Goal: Find specific page/section: Find specific page/section

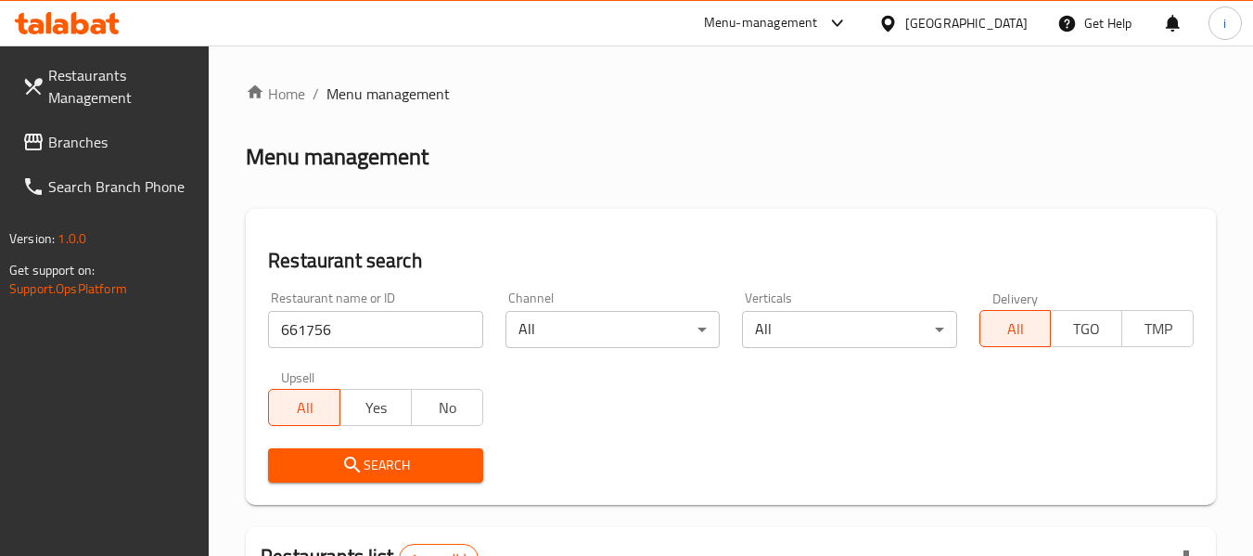
scroll to position [179, 0]
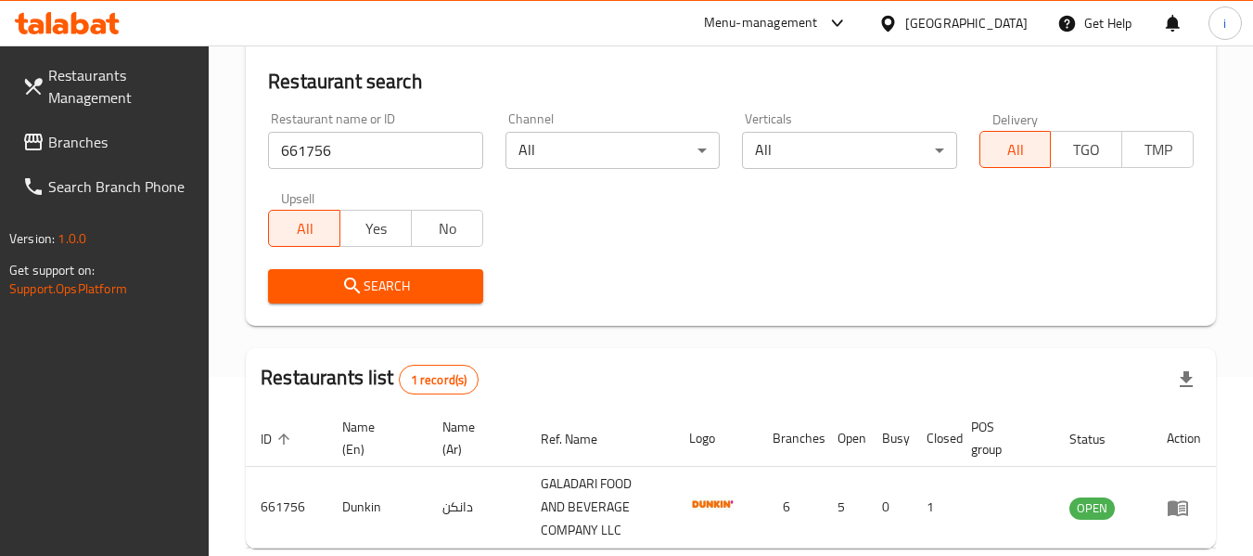
click at [905, 23] on div at bounding box center [891, 23] width 27 height 20
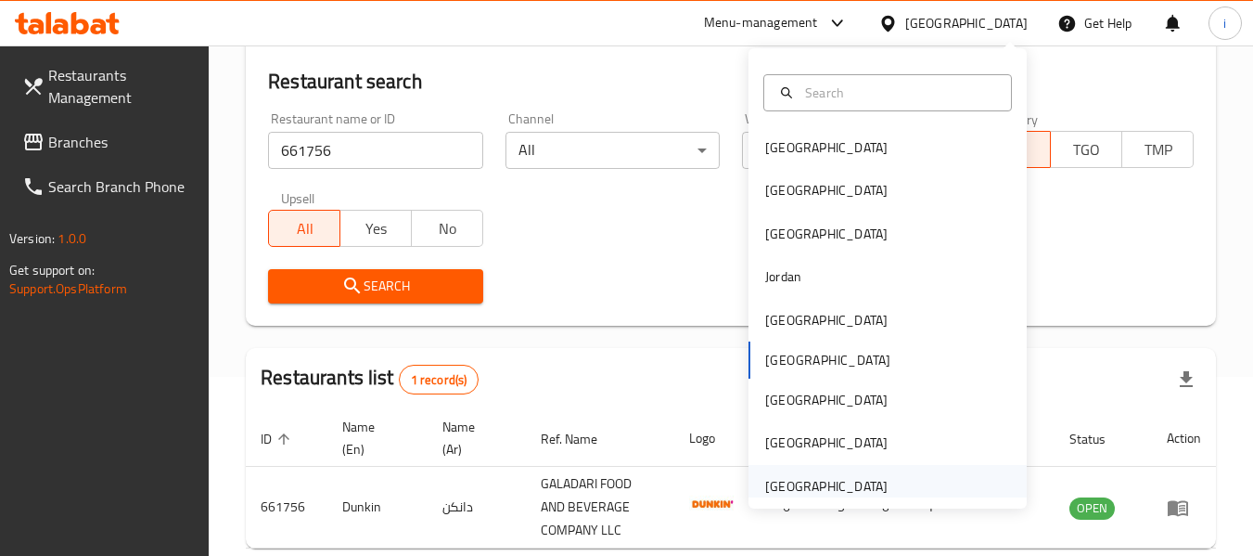
click at [826, 480] on div "[GEOGRAPHIC_DATA]" at bounding box center [826, 486] width 122 height 20
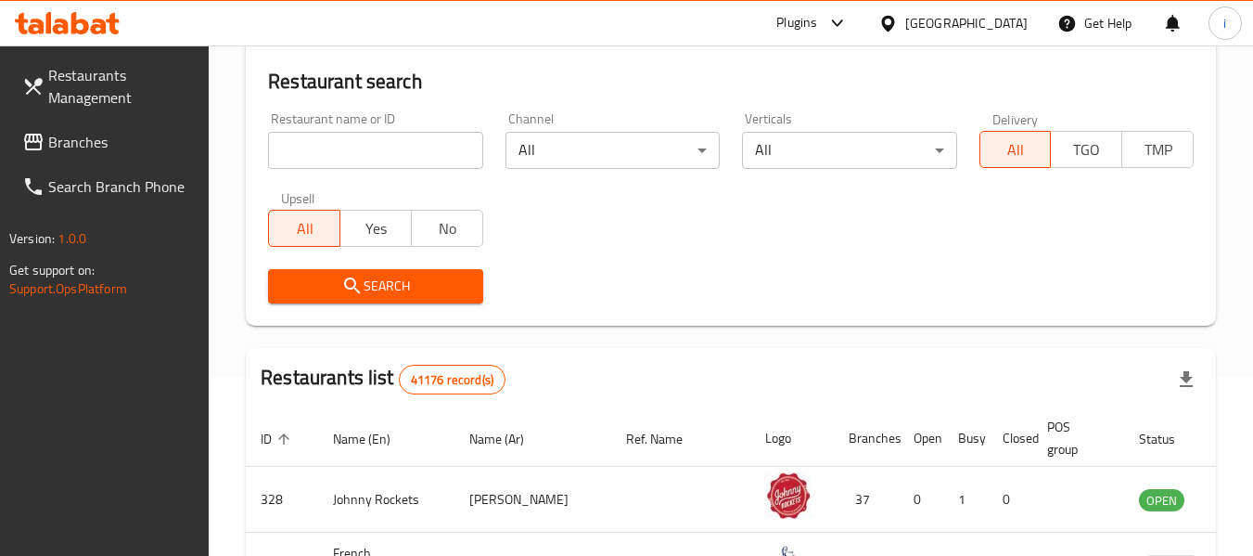
click at [85, 150] on span "Branches" at bounding box center [121, 142] width 147 height 22
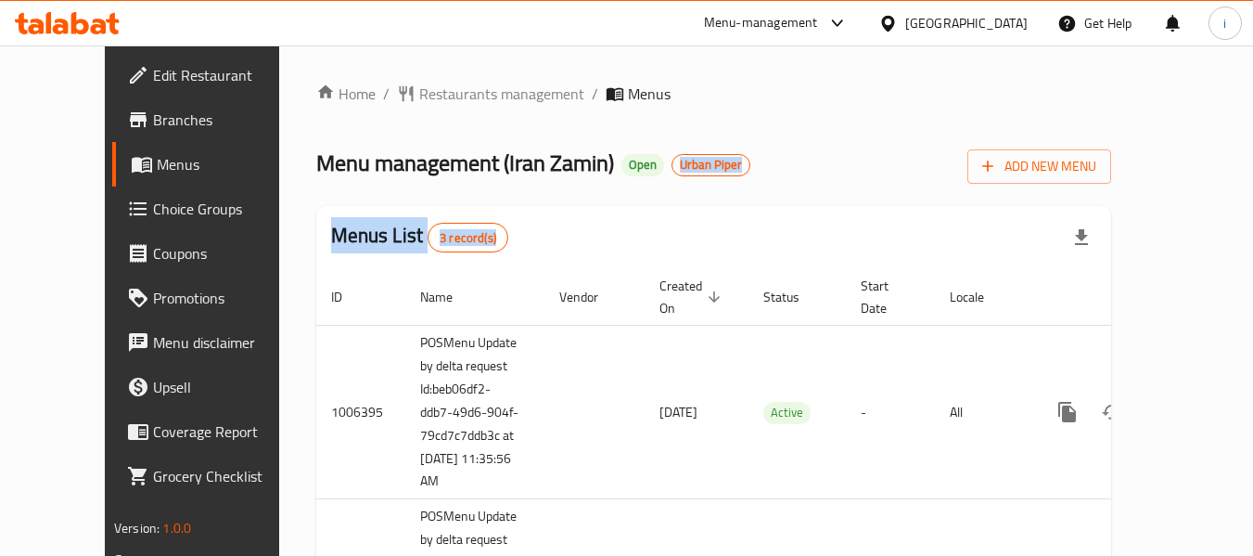
drag, startPoint x: 781, startPoint y: 184, endPoint x: 616, endPoint y: 166, distance: 166.0
click at [616, 166] on div "Home / Restaurants management / Menus Menu management ( Iran Zamin ) Open Urban…" at bounding box center [713, 473] width 795 height 780
drag, startPoint x: 891, startPoint y: 57, endPoint x: 847, endPoint y: 72, distance: 47.2
click at [888, 55] on div "Home / Restaurants management / Menus Menu management ( Iran Zamin ) Open Urban…" at bounding box center [713, 472] width 869 height 854
click at [672, 164] on span "Urban Piper" at bounding box center [710, 165] width 77 height 16
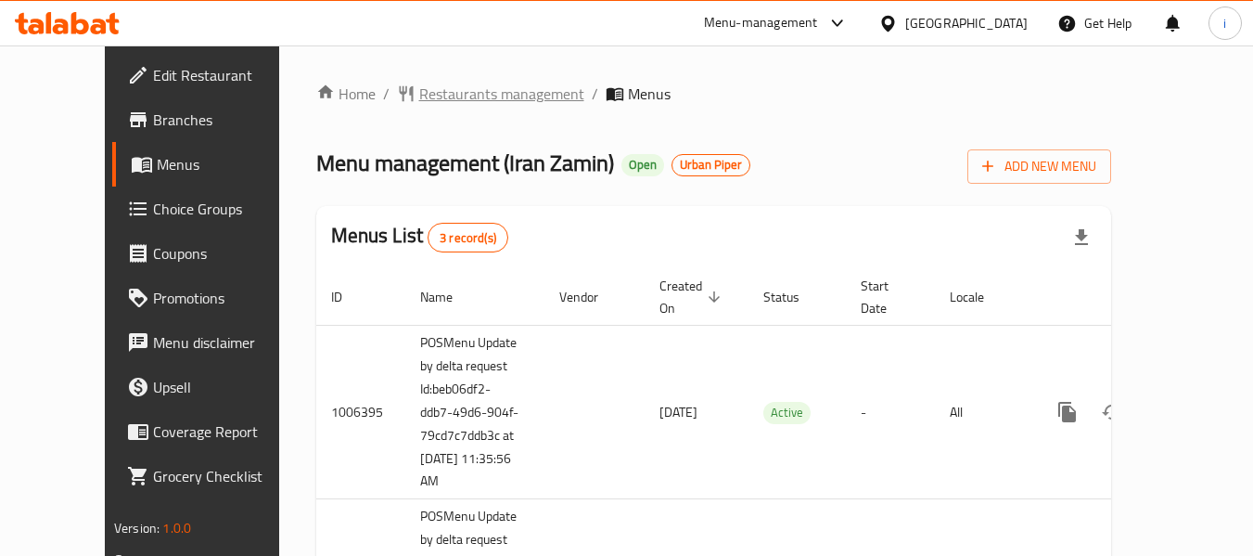
click at [419, 96] on span "Restaurants management" at bounding box center [501, 94] width 165 height 22
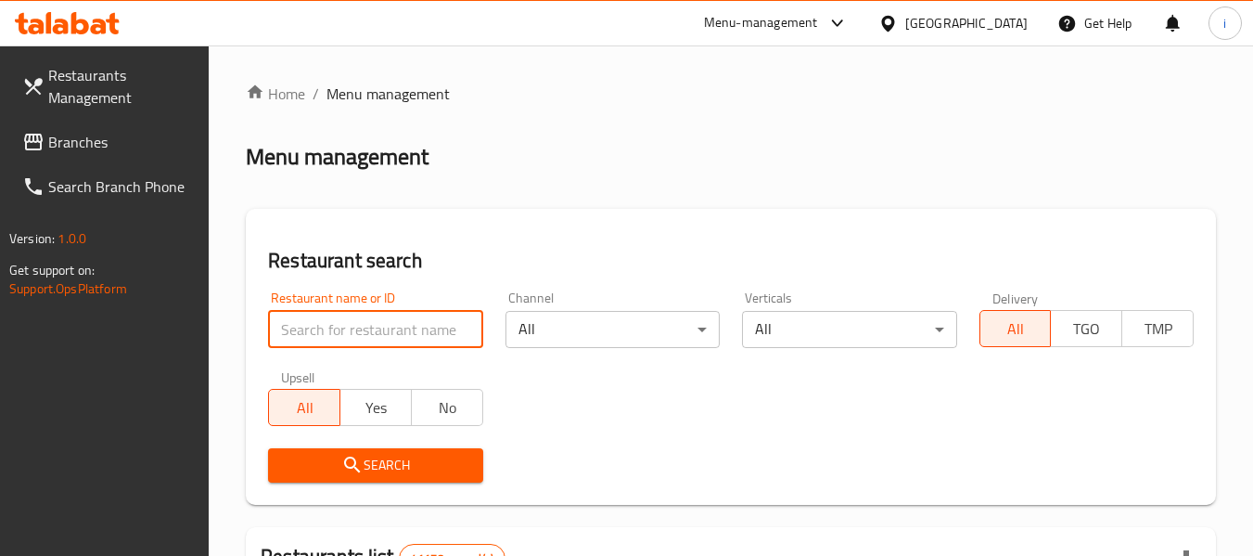
click at [321, 321] on input "search" at bounding box center [375, 329] width 214 height 37
paste input "4117"
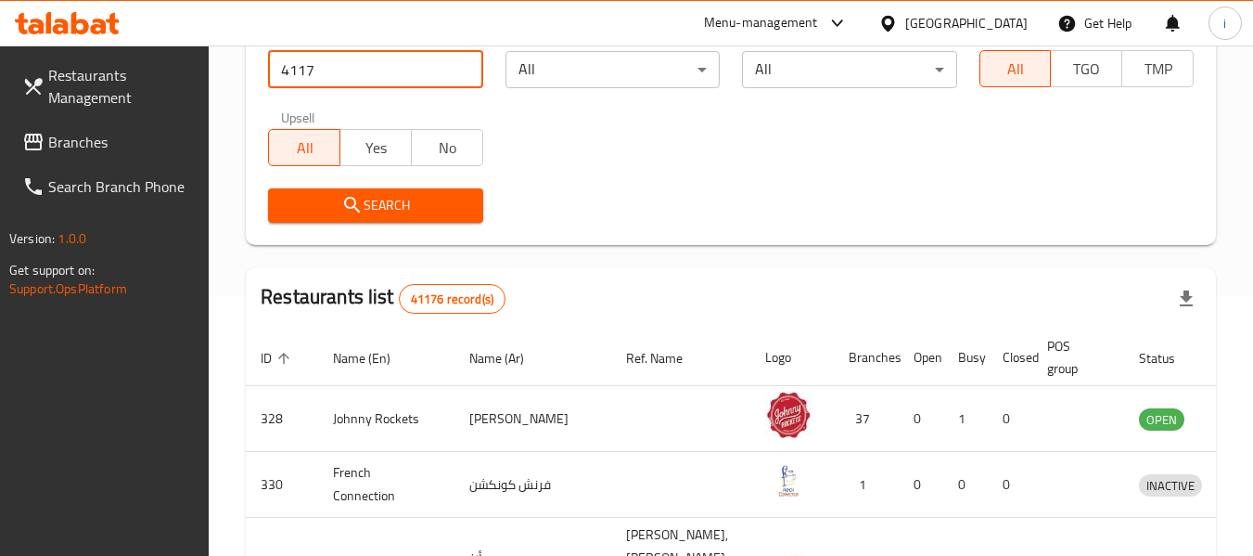
scroll to position [278, 0]
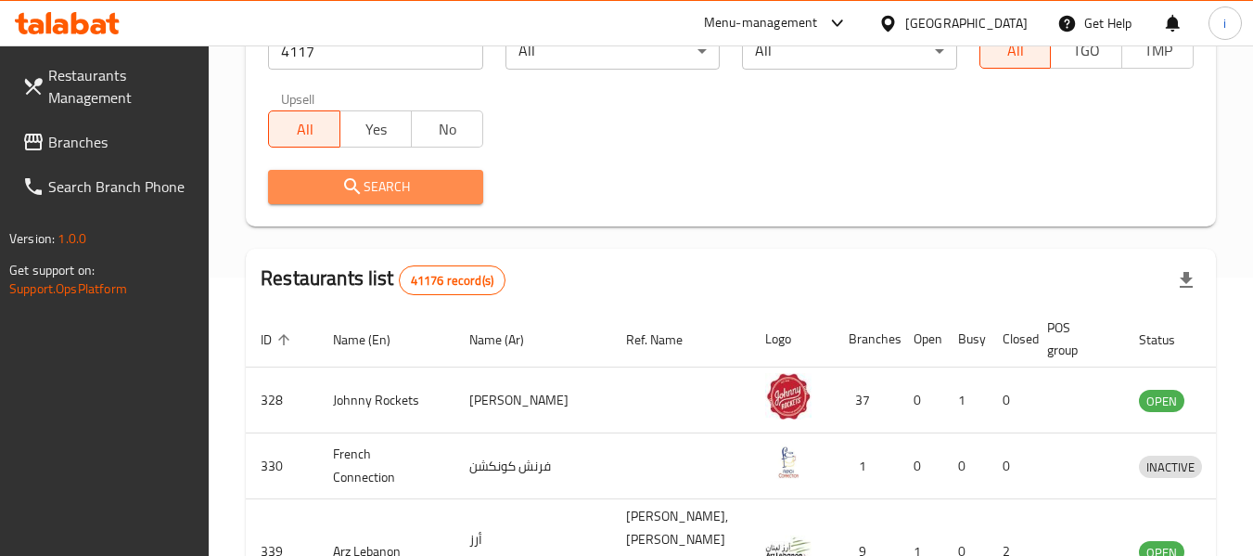
click at [385, 189] on span "Search" at bounding box center [375, 186] width 185 height 23
click at [385, 189] on div at bounding box center [626, 278] width 1253 height 556
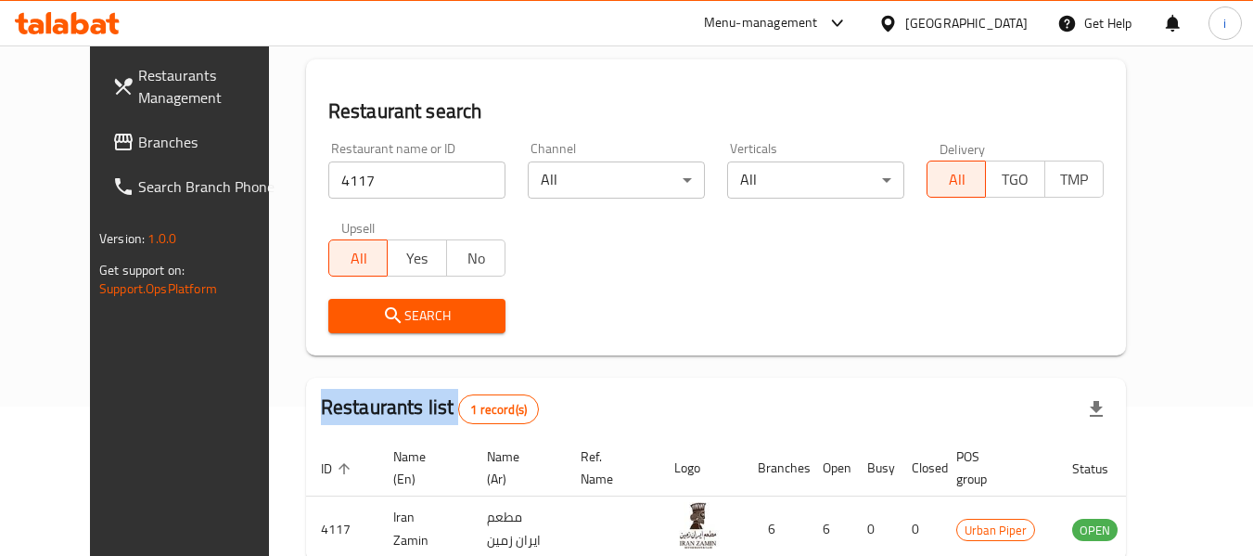
scroll to position [0, 0]
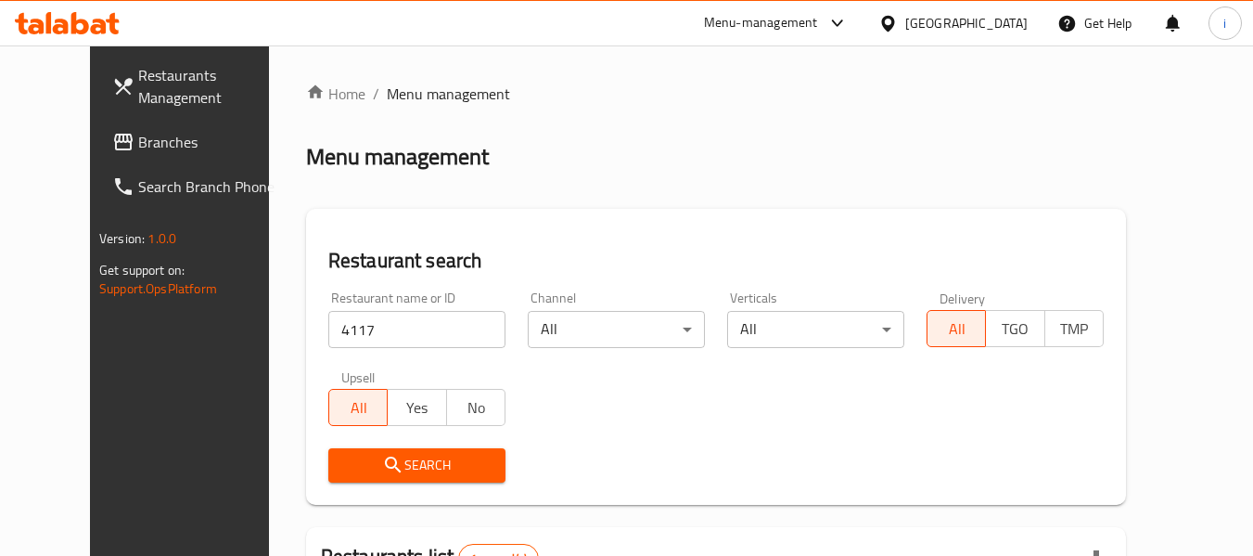
click at [403, 319] on input "4117" at bounding box center [416, 329] width 177 height 37
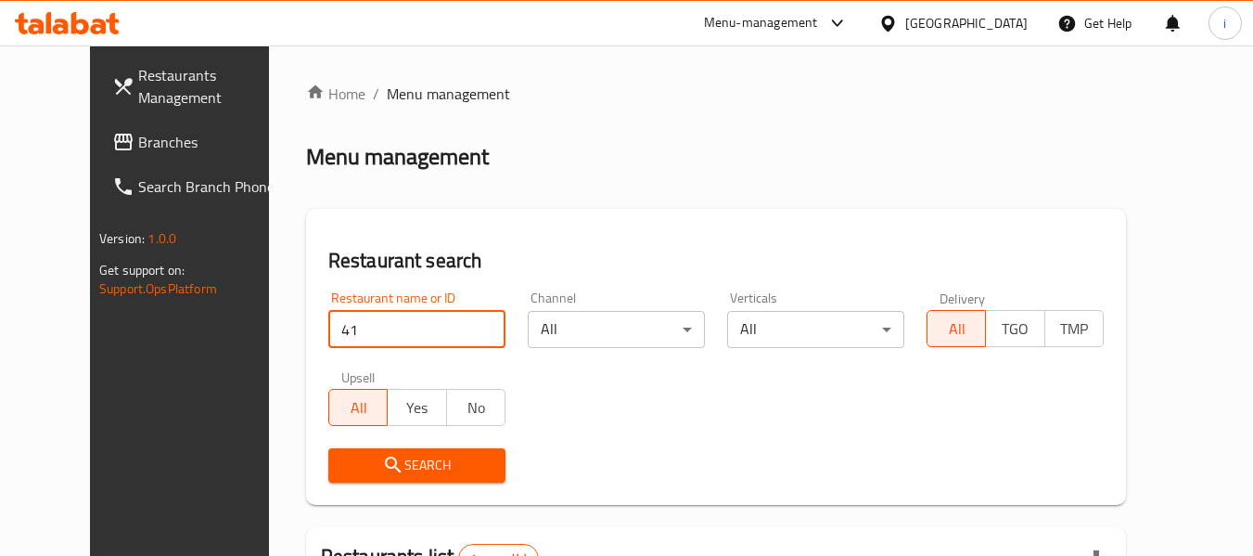
type input "4"
